Goal: Navigation & Orientation: Go to known website

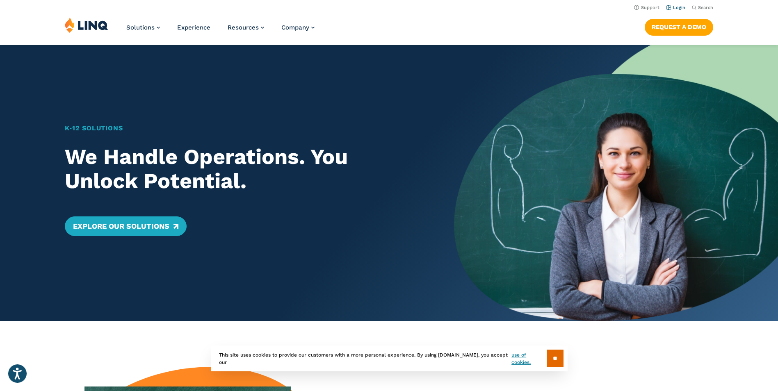
click at [679, 7] on link "Login" at bounding box center [675, 7] width 19 height 5
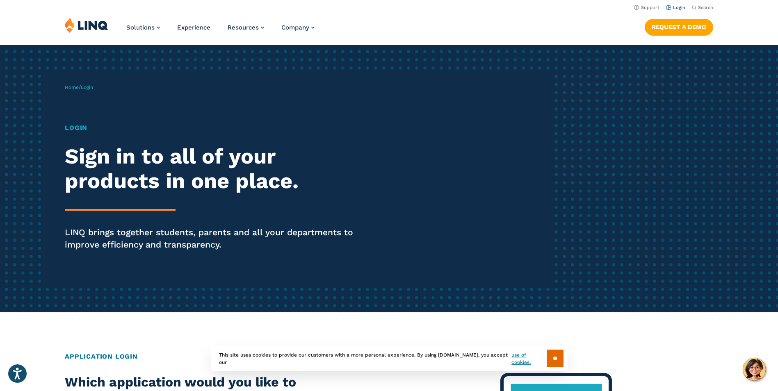
click at [680, 9] on link "Login" at bounding box center [675, 7] width 19 height 5
